Goal: Information Seeking & Learning: Learn about a topic

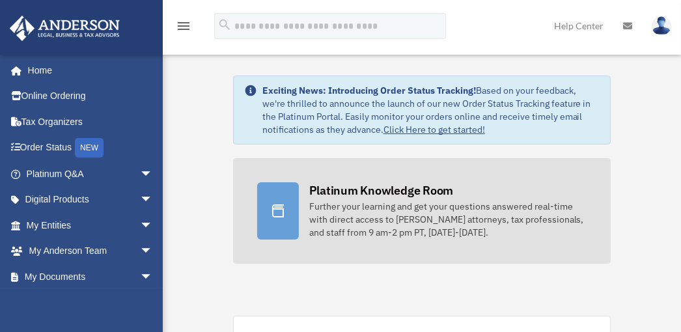
click at [279, 207] on icon at bounding box center [278, 211] width 16 height 16
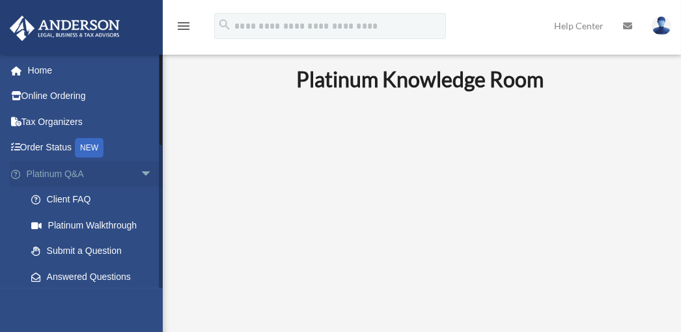
click at [140, 169] on span "arrow_drop_down" at bounding box center [153, 174] width 26 height 27
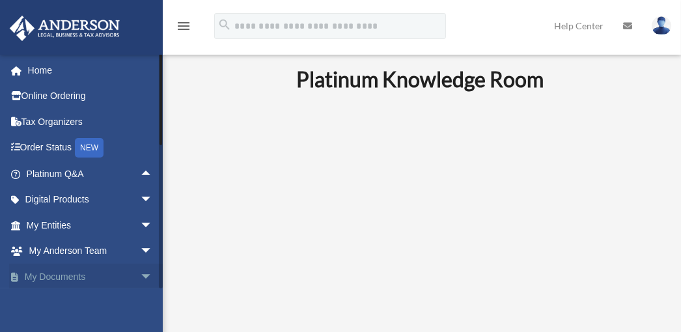
click at [68, 277] on link "My Documents arrow_drop_down" at bounding box center [90, 277] width 163 height 26
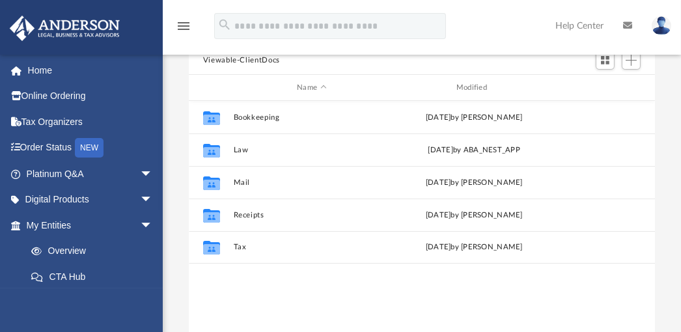
scroll to position [124, 0]
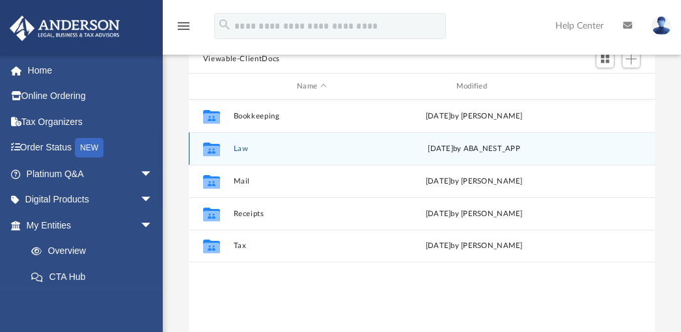
click at [213, 147] on icon "grid" at bounding box center [211, 151] width 17 height 10
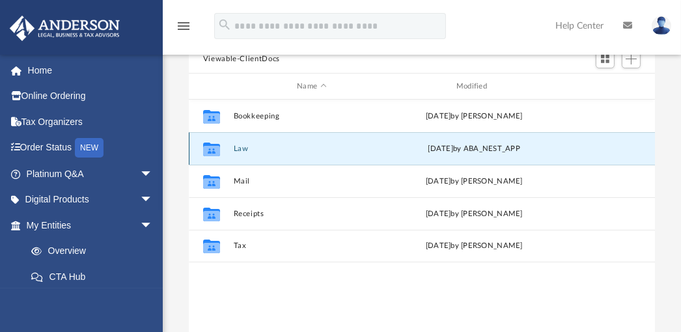
click at [238, 145] on button "Law" at bounding box center [311, 149] width 157 height 8
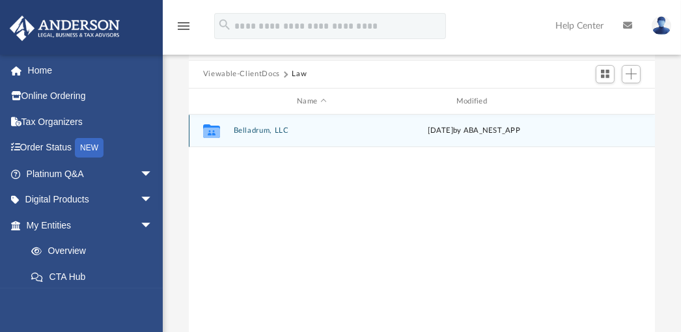
scroll to position [112, 0]
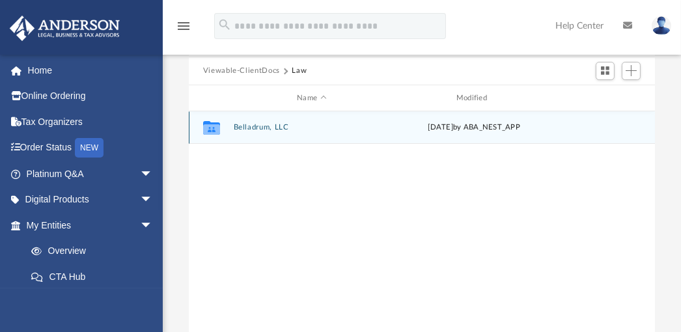
click at [241, 126] on button "Belladrum, LLC" at bounding box center [311, 128] width 157 height 8
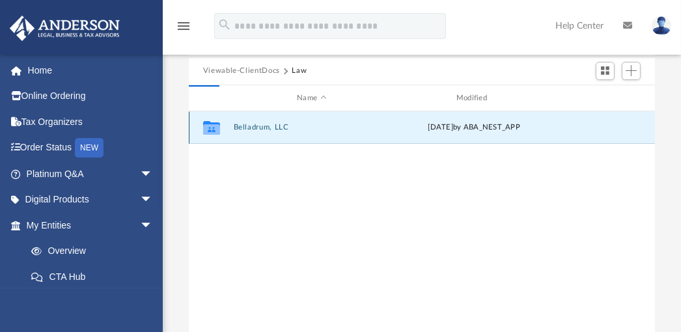
click at [241, 126] on button "Belladrum, LLC" at bounding box center [311, 128] width 157 height 8
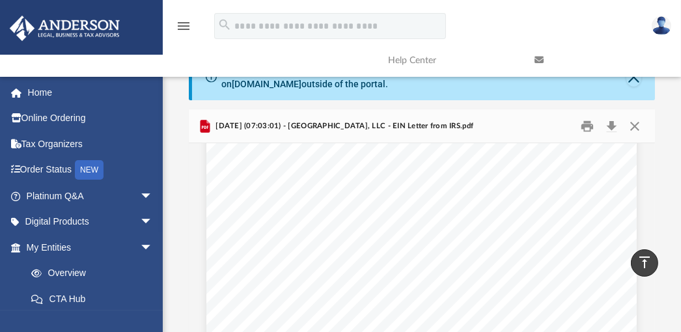
scroll to position [0, 0]
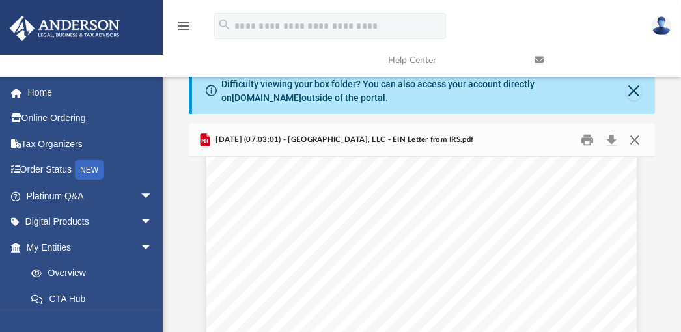
click at [633, 139] on button "Close" at bounding box center [634, 140] width 23 height 20
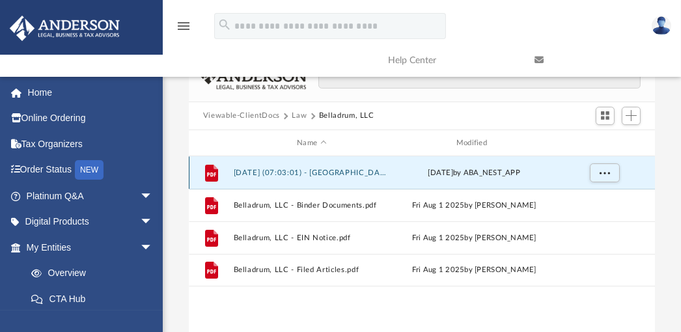
scroll to position [69, 0]
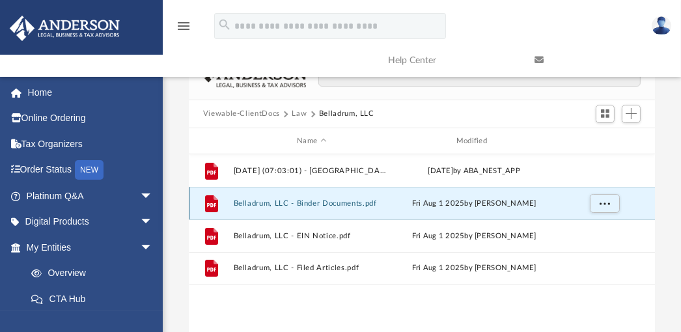
click at [335, 204] on button "Belladrum, LLC - Binder Documents.pdf" at bounding box center [311, 203] width 157 height 8
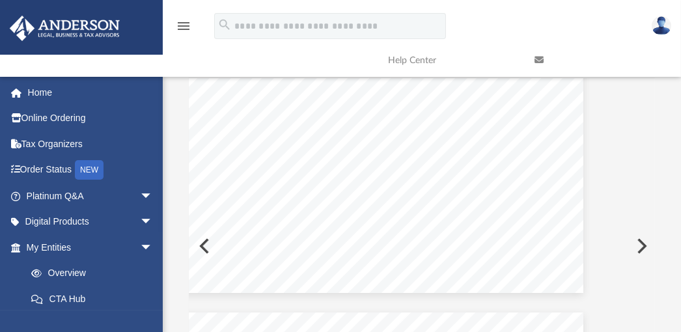
scroll to position [355, 53]
click at [647, 243] on button "Preview" at bounding box center [640, 246] width 29 height 36
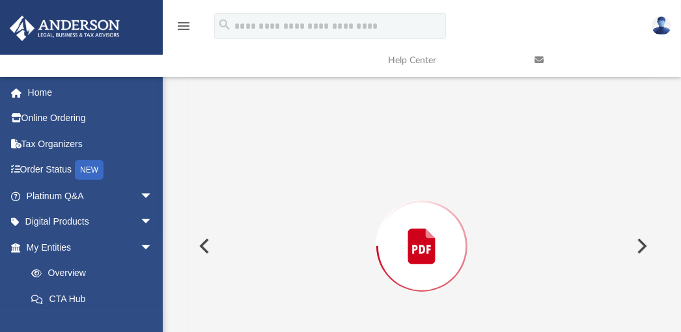
scroll to position [157, 0]
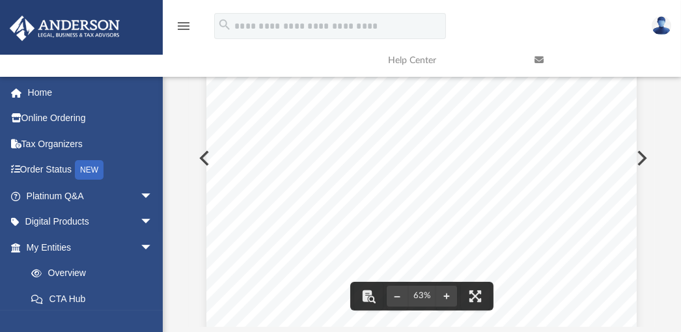
click at [675, 261] on div "Difficulty viewing your box folder? You can also access your account directly o…" at bounding box center [422, 114] width 518 height 425
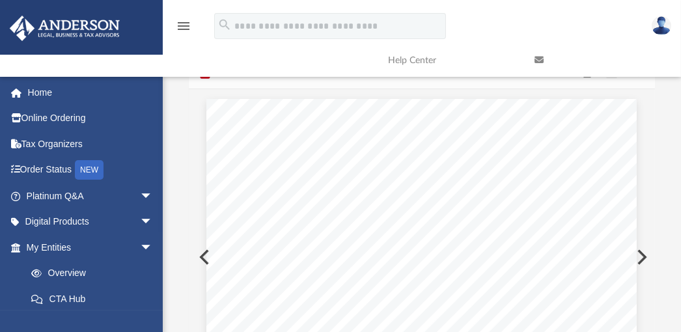
scroll to position [67, 0]
click at [361, 243] on div "Page 1" at bounding box center [421, 266] width 430 height 333
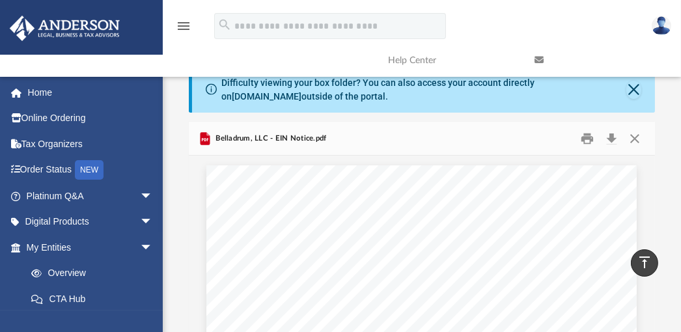
scroll to position [0, 0]
click at [635, 137] on button "Close" at bounding box center [634, 140] width 23 height 20
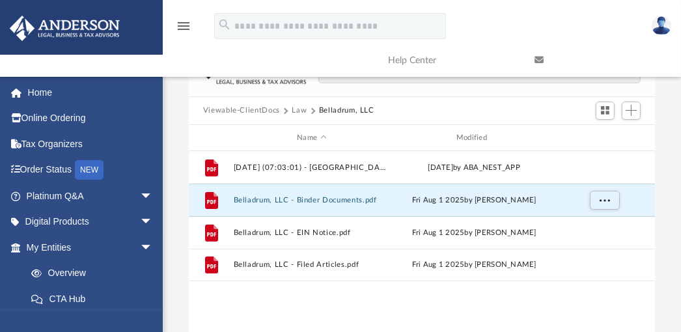
scroll to position [76, 0]
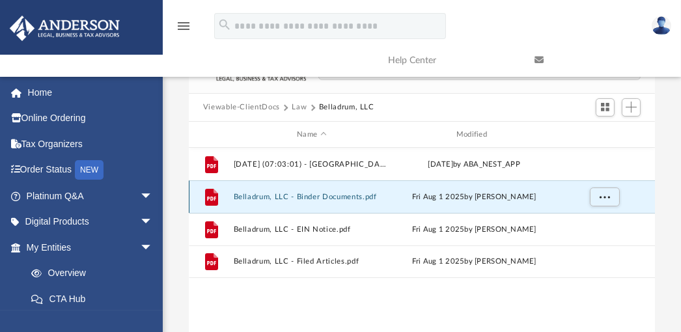
click at [296, 193] on button "Belladrum, LLC - Binder Documents.pdf" at bounding box center [311, 197] width 157 height 8
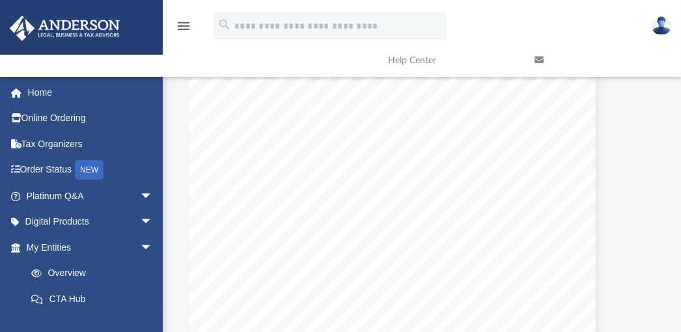
scroll to position [600, 41]
click at [296, 193] on span "Management and Ownership" at bounding box center [268, 196] width 105 height 8
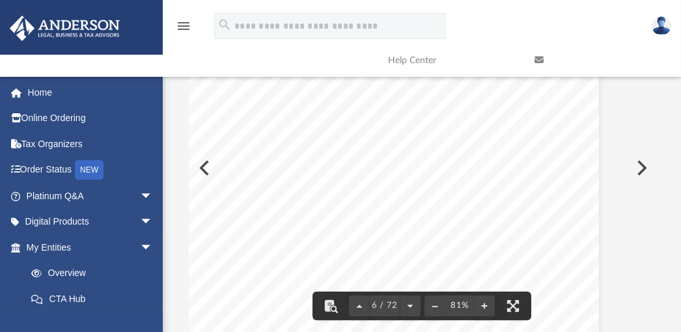
click at [292, 222] on div "Belladrum, LLC Operating Agreement" at bounding box center [384, 103] width 430 height 557
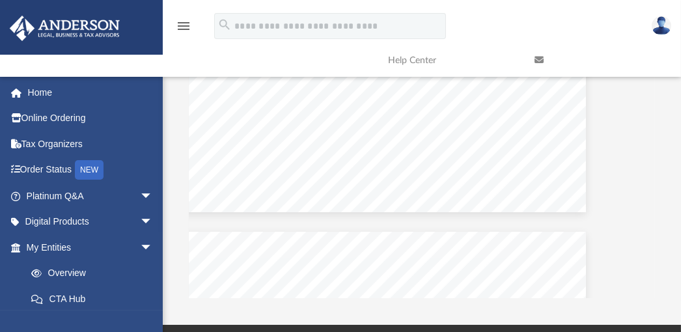
scroll to position [31438, 50]
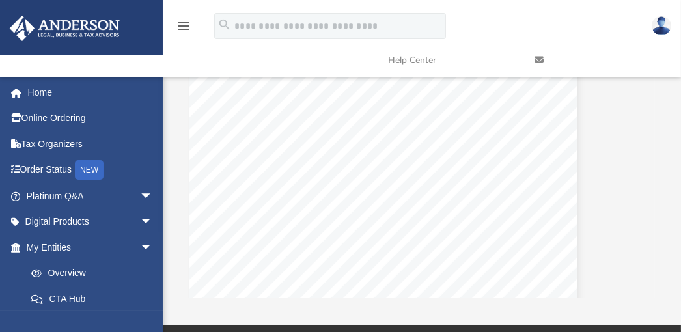
scroll to position [32832, 59]
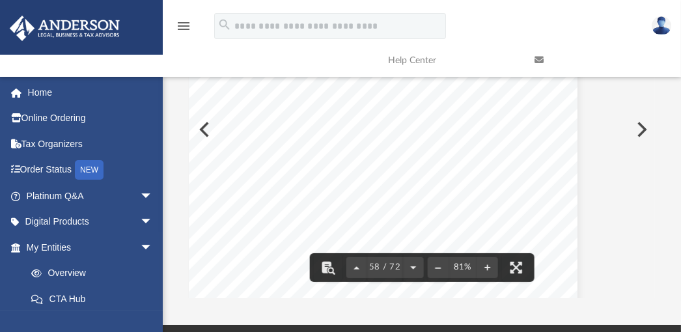
click at [238, 139] on div "Bank Account Resolution for Belladrum, LLC 7. Amendment and Termination: The Co…" at bounding box center [362, 268] width 430 height 557
click at [221, 141] on span "Dated _______________________" at bounding box center [257, 145] width 119 height 8
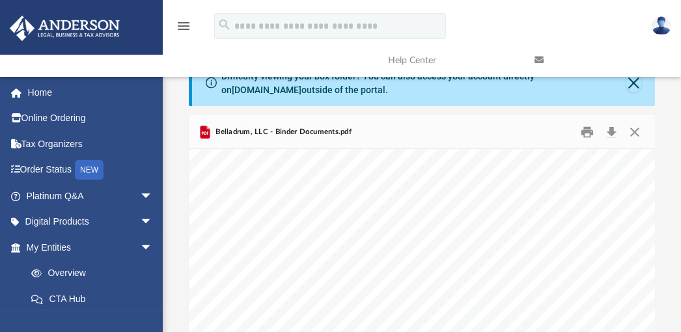
scroll to position [0, 0]
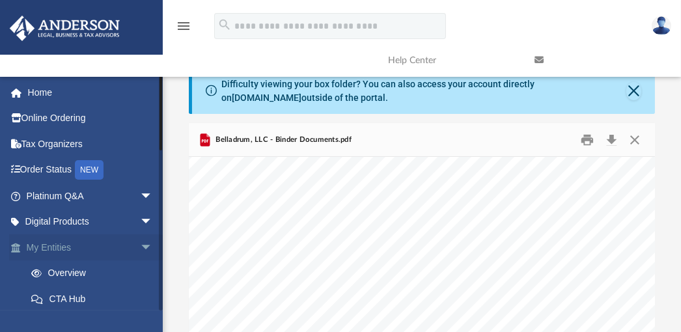
click at [140, 246] on span "arrow_drop_down" at bounding box center [153, 247] width 26 height 27
click at [78, 273] on link "My Anderson Team arrow_drop_down" at bounding box center [90, 273] width 163 height 26
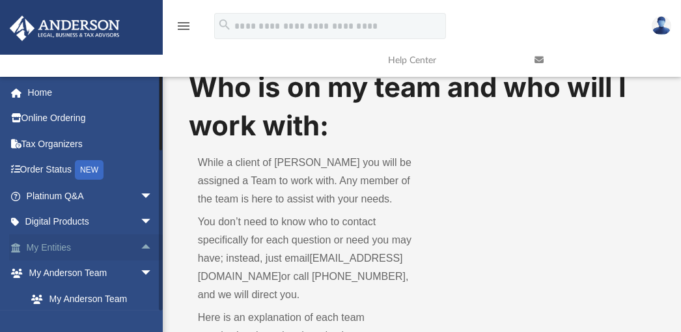
click at [140, 246] on span "arrow_drop_up" at bounding box center [153, 247] width 26 height 27
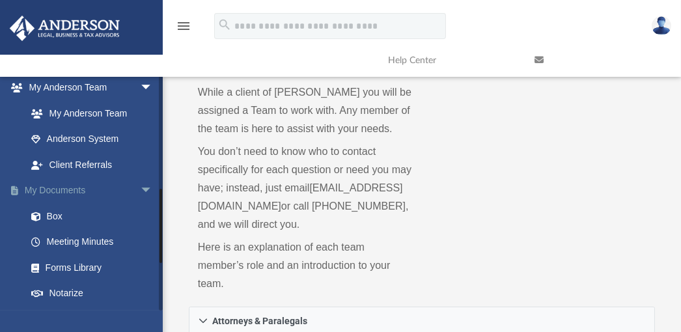
scroll to position [347, 0]
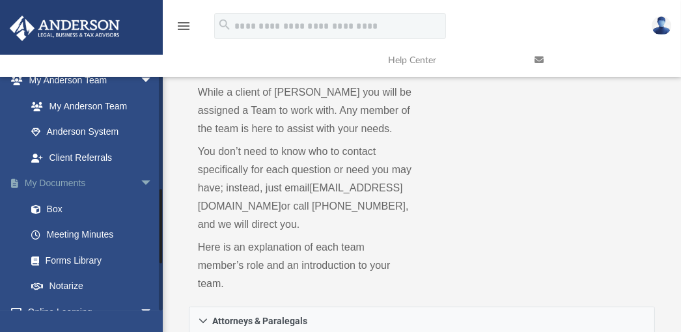
click at [140, 180] on span "arrow_drop_down" at bounding box center [153, 184] width 26 height 27
click at [140, 180] on span "arrow_drop_up" at bounding box center [153, 184] width 26 height 27
click at [140, 180] on span "arrow_drop_down" at bounding box center [153, 184] width 26 height 27
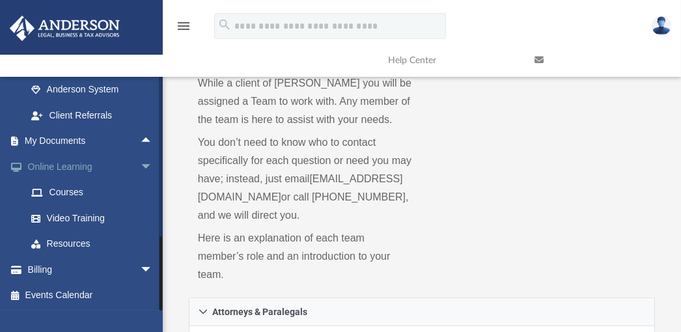
scroll to position [77, 0]
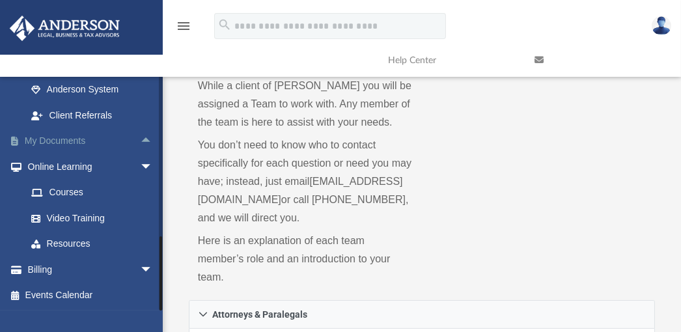
click at [140, 137] on span "arrow_drop_up" at bounding box center [153, 141] width 26 height 27
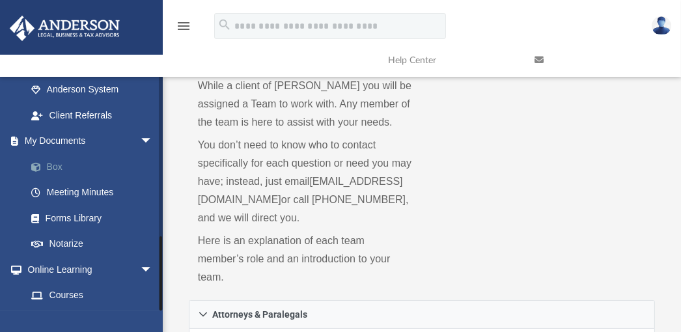
click at [57, 166] on link "Box" at bounding box center [95, 167] width 154 height 26
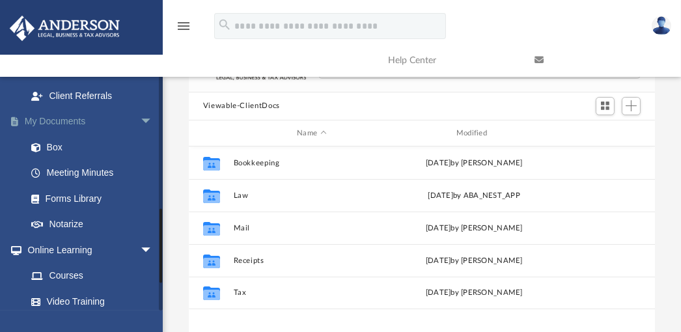
scroll to position [407, 0]
click at [63, 145] on link "Box" at bounding box center [95, 148] width 154 height 26
click at [60, 150] on link "Box" at bounding box center [95, 148] width 154 height 26
click at [140, 122] on span "arrow_drop_down" at bounding box center [153, 123] width 26 height 27
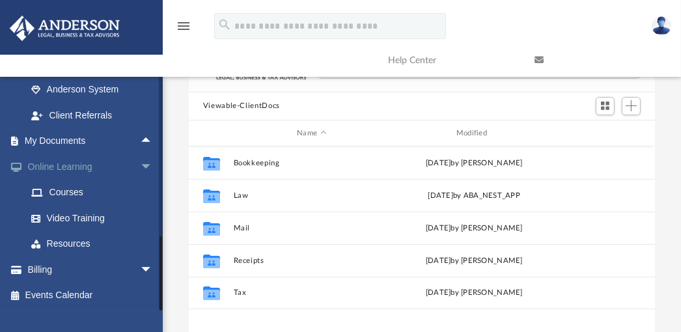
click at [140, 165] on span "arrow_drop_down" at bounding box center [153, 167] width 26 height 27
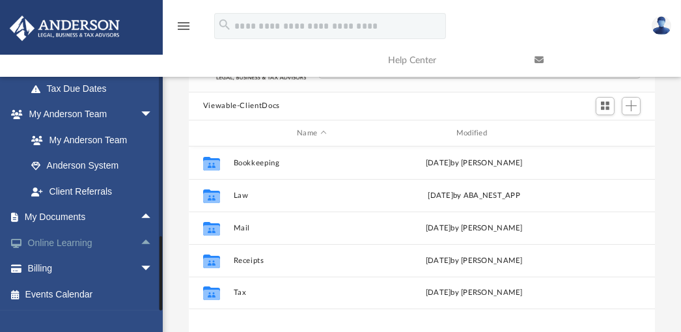
scroll to position [312, 0]
click at [140, 268] on span "arrow_drop_down" at bounding box center [153, 269] width 26 height 27
click at [140, 113] on span "arrow_drop_down" at bounding box center [153, 115] width 26 height 27
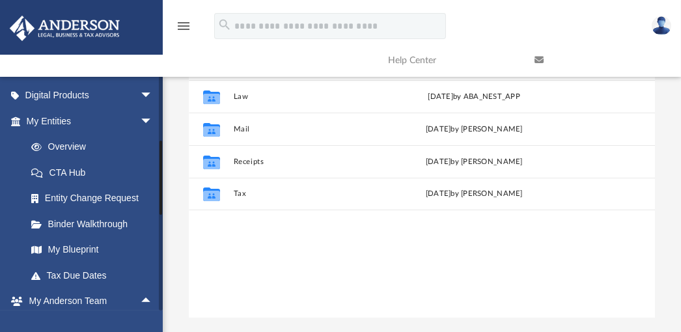
scroll to position [118, 0]
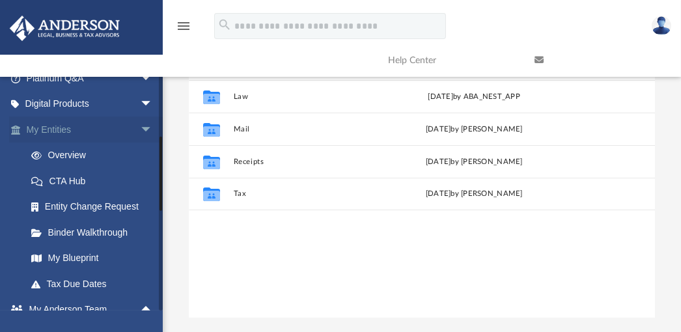
click at [140, 128] on span "arrow_drop_down" at bounding box center [153, 130] width 26 height 27
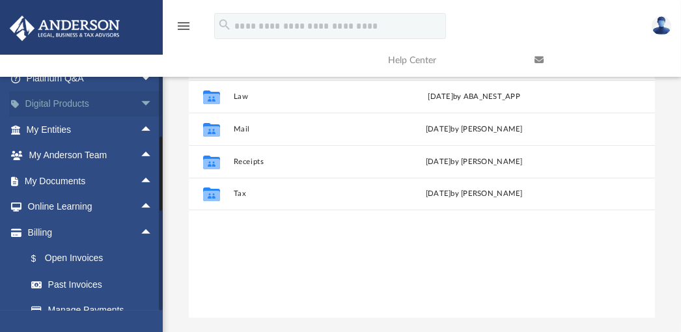
click at [140, 100] on span "arrow_drop_down" at bounding box center [153, 104] width 26 height 27
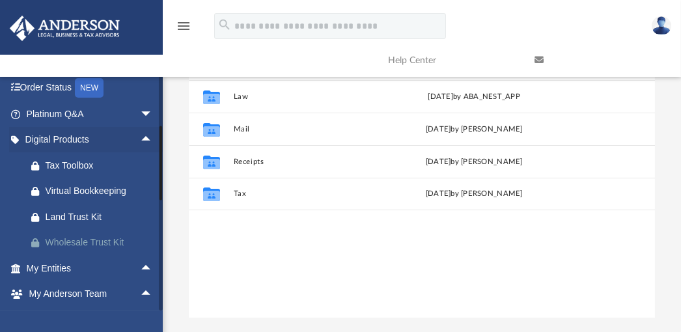
scroll to position [81, 0]
click at [140, 113] on span "arrow_drop_down" at bounding box center [153, 115] width 26 height 27
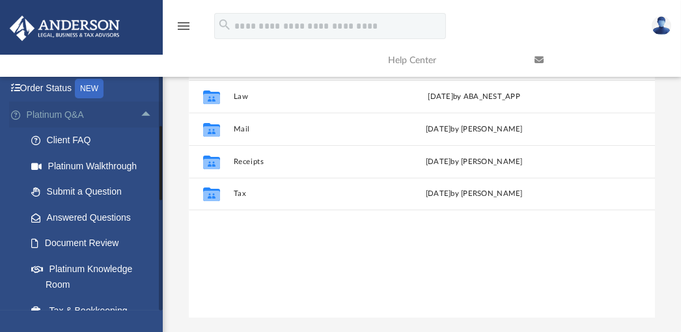
click at [140, 111] on span "arrow_drop_up" at bounding box center [153, 115] width 26 height 27
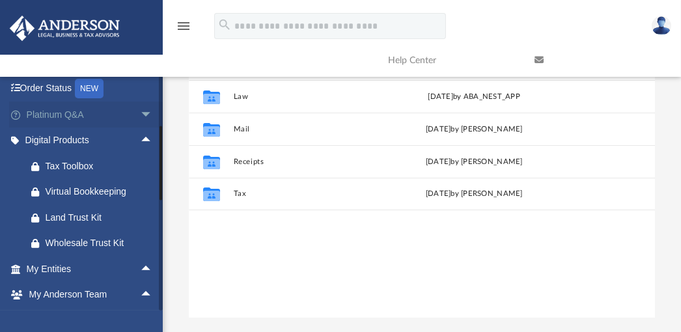
click at [140, 110] on span "arrow_drop_down" at bounding box center [153, 115] width 26 height 27
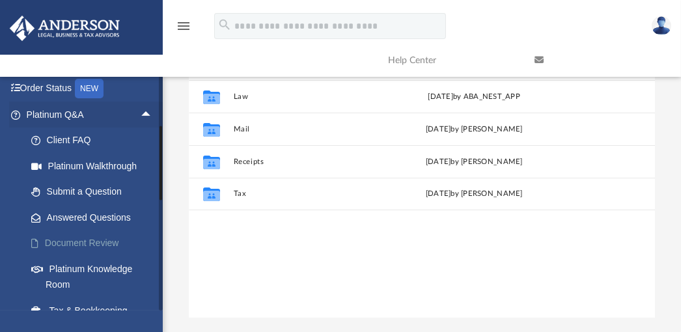
click at [100, 243] on link "Document Review" at bounding box center [95, 243] width 154 height 26
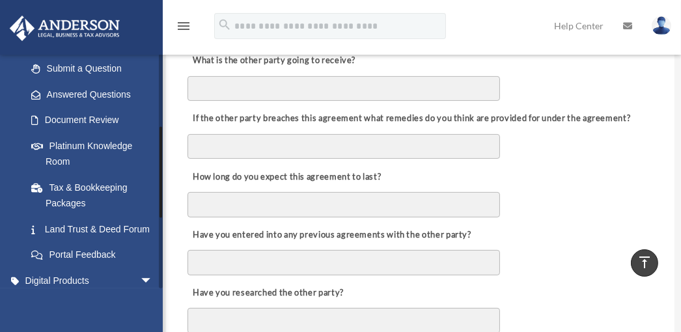
scroll to position [184, 0]
click at [126, 161] on link "Platinum Knowledge Room" at bounding box center [95, 152] width 154 height 42
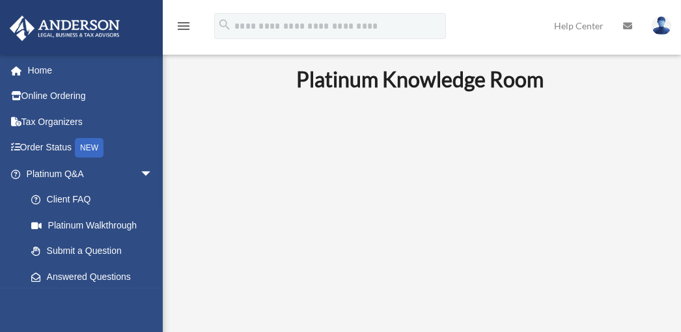
click at [140, 161] on span "arrow_drop_down" at bounding box center [153, 174] width 26 height 27
